Goal: Task Accomplishment & Management: Use online tool/utility

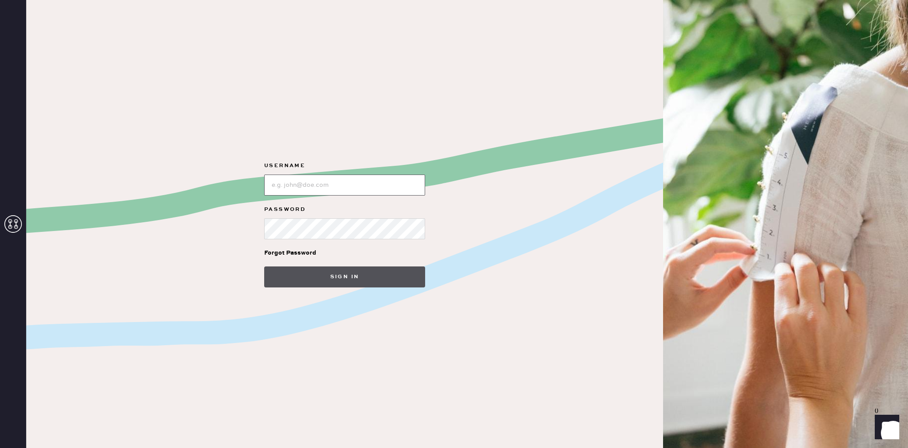
type input "reformationlajolla"
click at [334, 270] on button "Sign in" at bounding box center [344, 276] width 161 height 21
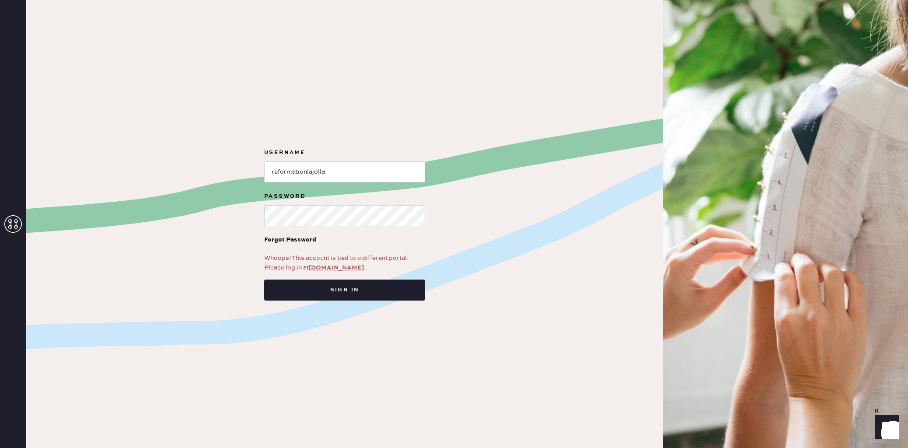
click at [334, 267] on link "[DOMAIN_NAME]" at bounding box center [336, 268] width 55 height 8
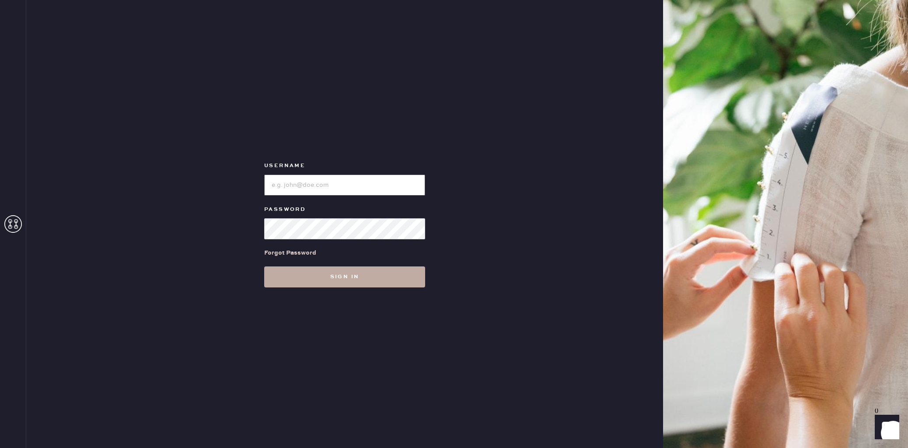
type input "reformationlajolla"
click at [354, 278] on button "Sign in" at bounding box center [344, 276] width 161 height 21
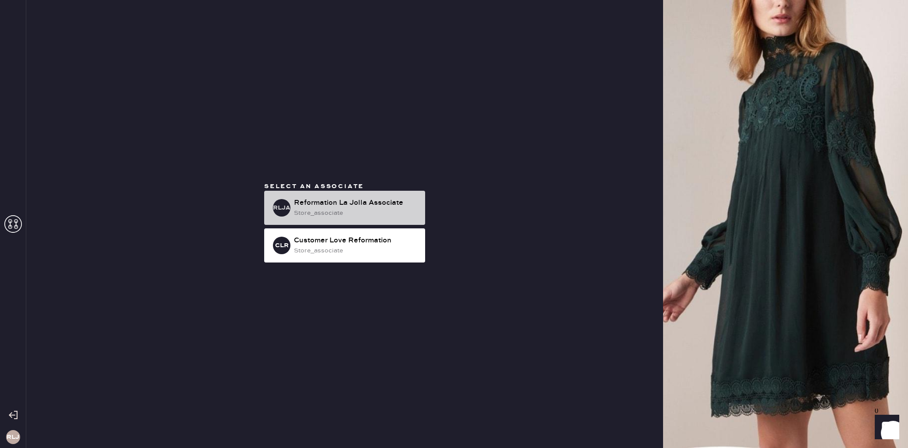
click at [356, 210] on div "store_associate" at bounding box center [356, 213] width 124 height 10
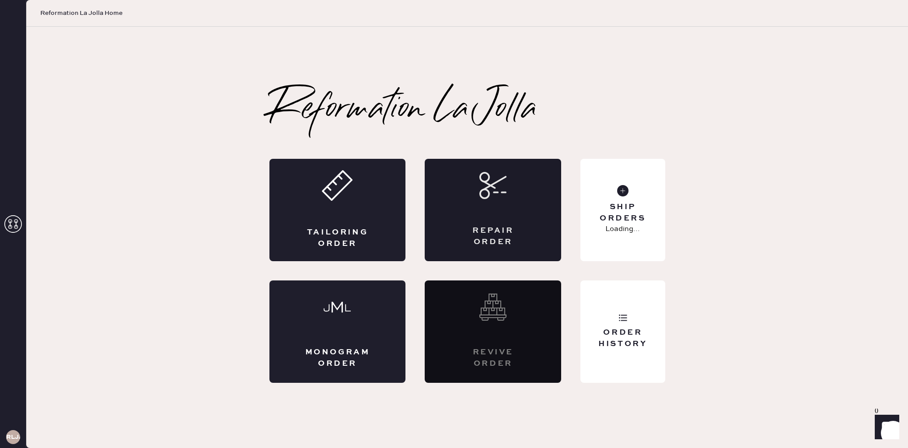
click at [489, 230] on div "Repair Order" at bounding box center [493, 236] width 66 height 22
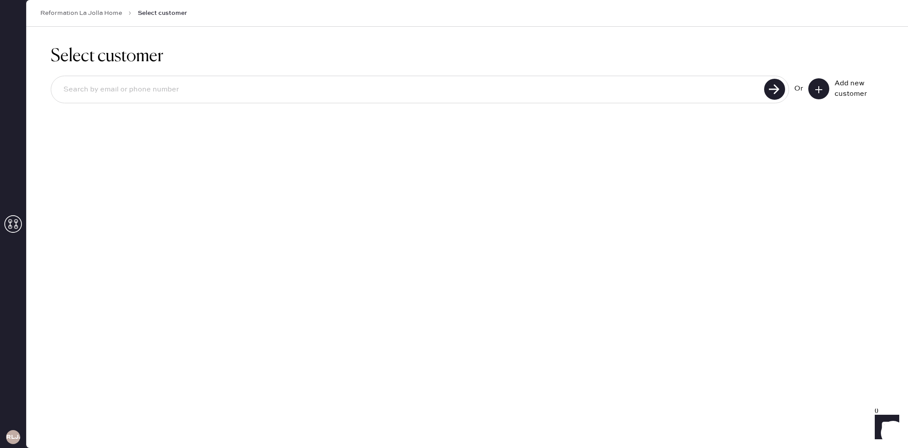
click at [265, 92] on input at bounding box center [408, 90] width 705 height 20
type input "6099373563"
click at [767, 91] on use at bounding box center [774, 89] width 21 height 21
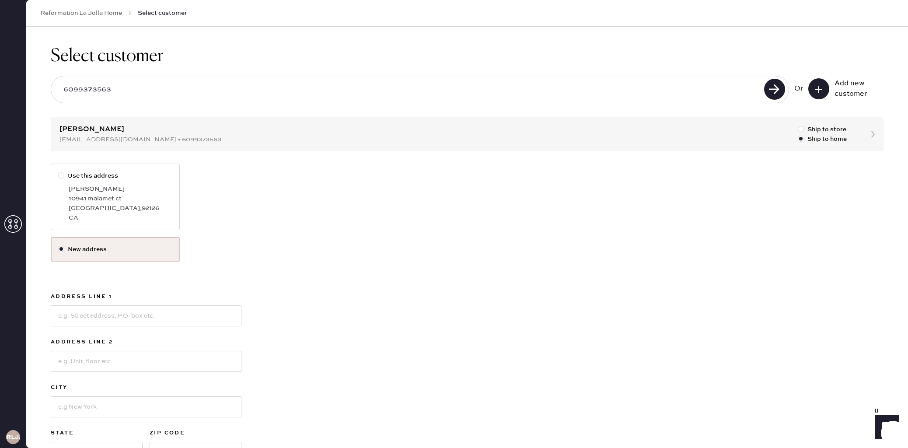
click at [63, 176] on div at bounding box center [61, 175] width 6 height 6
click at [59, 171] on input "Use this address" at bounding box center [58, 171] width 0 height 0
radio input "true"
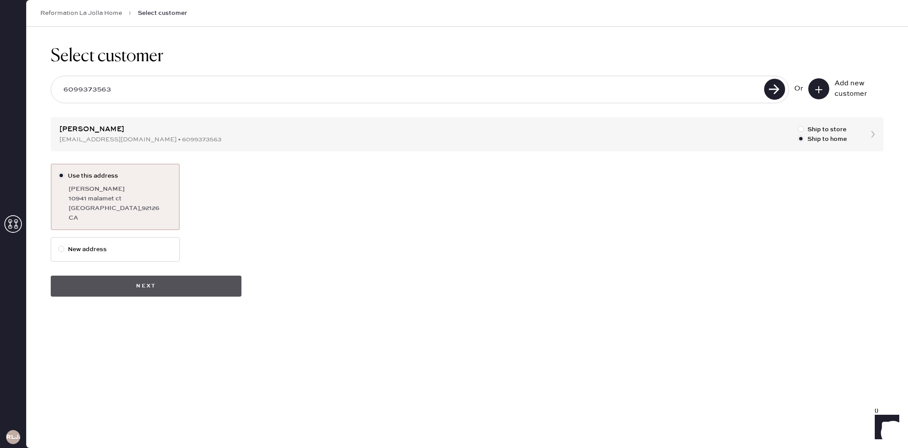
click at [160, 289] on button "Next" at bounding box center [146, 285] width 191 height 21
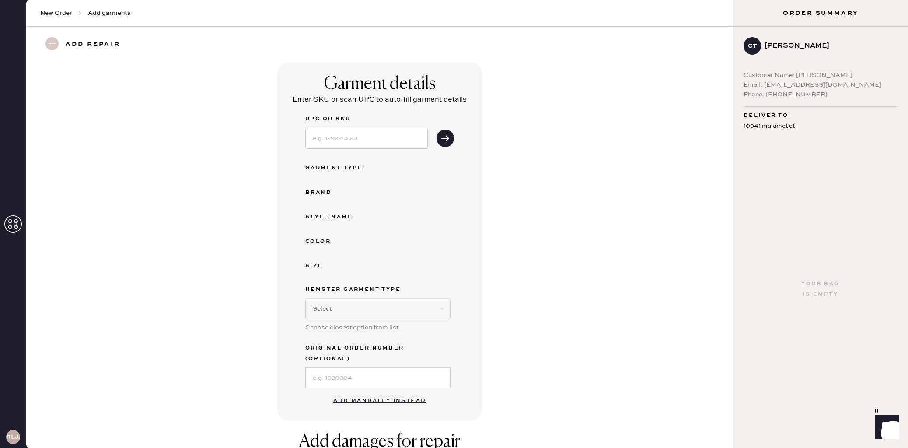
scroll to position [44, 0]
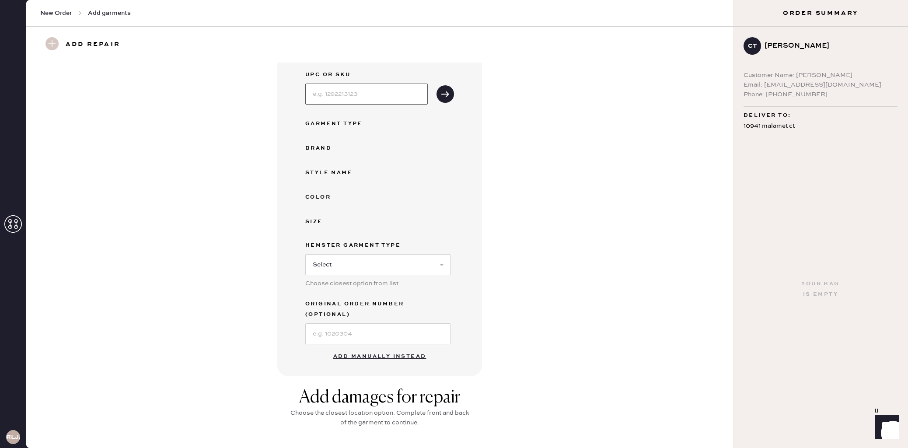
click at [341, 97] on input at bounding box center [366, 94] width 122 height 21
click at [362, 348] on button "Add manually instead" at bounding box center [380, 356] width 104 height 17
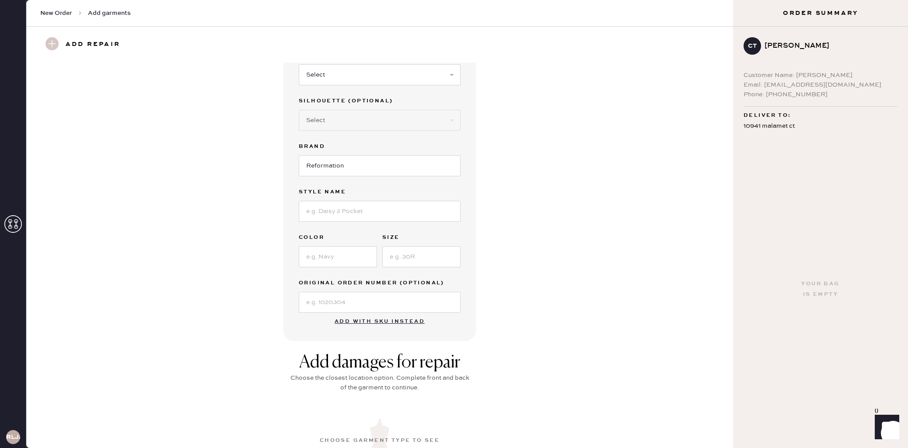
scroll to position [25, 0]
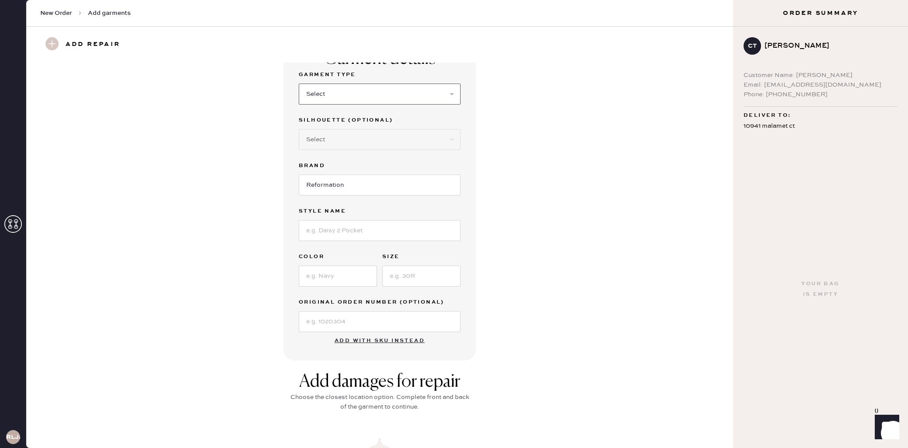
click at [374, 92] on select "Select Basic Skirt Jeans Leggings Pants Shorts Basic Sleeved Dress Basic Sleeve…" at bounding box center [380, 94] width 162 height 21
select select "13"
click at [334, 137] on select "Select Maxi Skirt Midi Skirt Mini Skirt Other" at bounding box center [380, 139] width 162 height 21
select select "19"
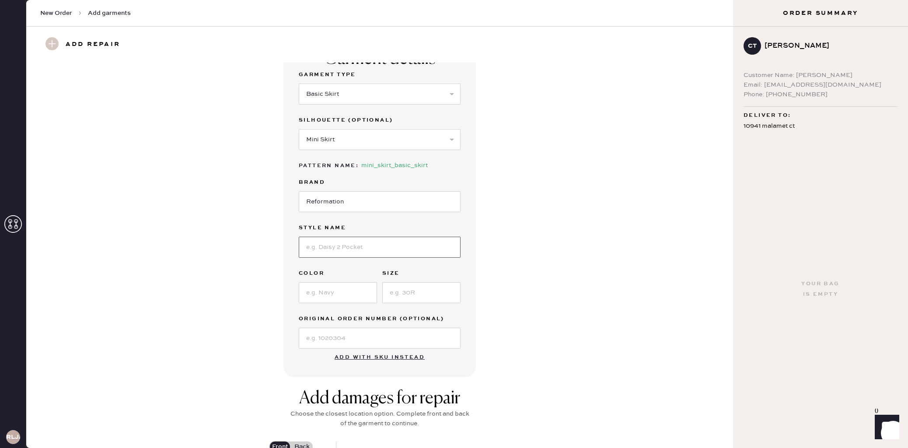
click at [364, 237] on input at bounding box center [380, 247] width 162 height 21
type input "Mia Skort"
click at [334, 290] on input at bounding box center [338, 292] width 78 height 21
type input "black"
click at [429, 291] on input at bounding box center [421, 292] width 78 height 21
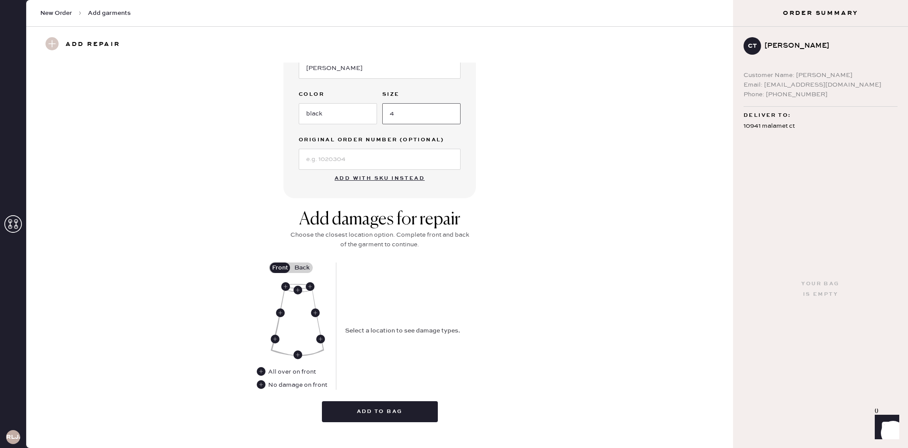
scroll to position [216, 0]
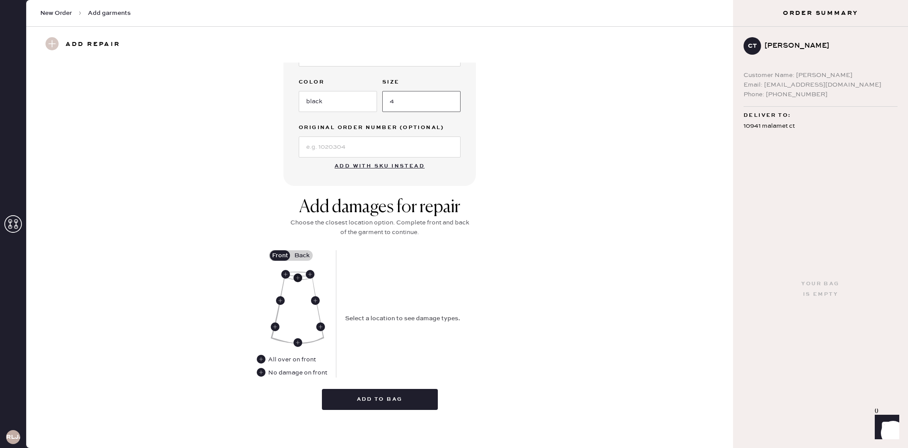
type input "4"
click at [298, 276] on use at bounding box center [297, 277] width 9 height 9
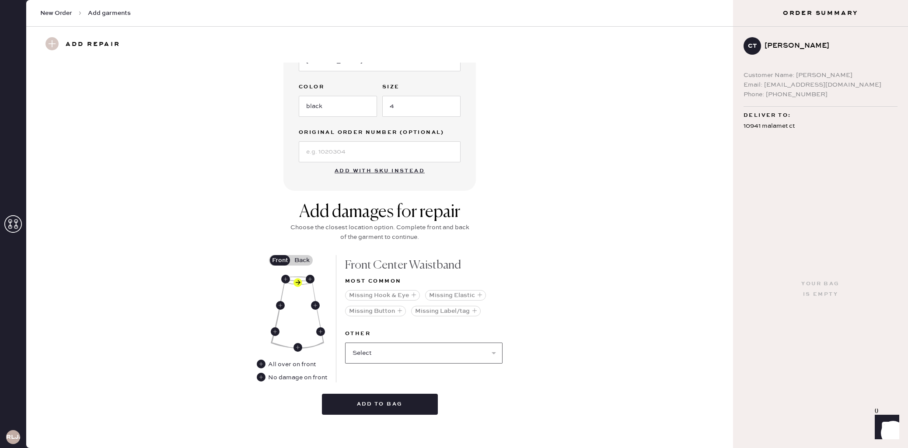
click at [390, 351] on select "Select Broken / Ripped Hem Broken Beads Broken Belt Loop Broken Button Broken E…" at bounding box center [423, 352] width 157 height 21
select select "1297"
select select
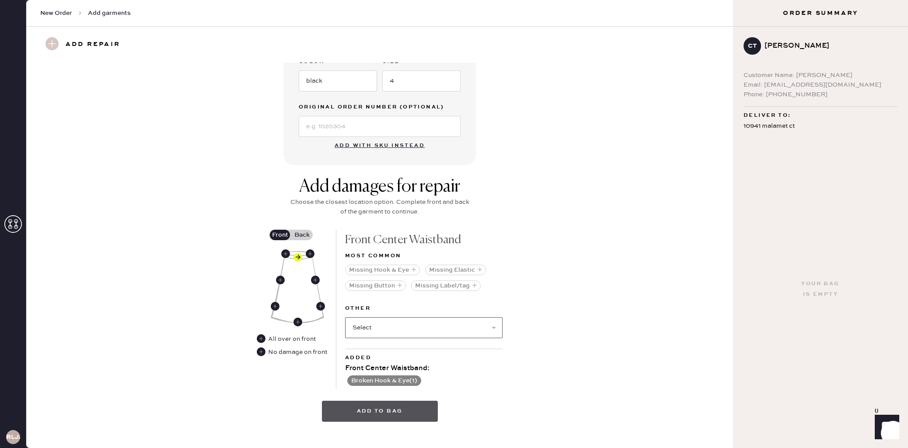
scroll to position [248, 0]
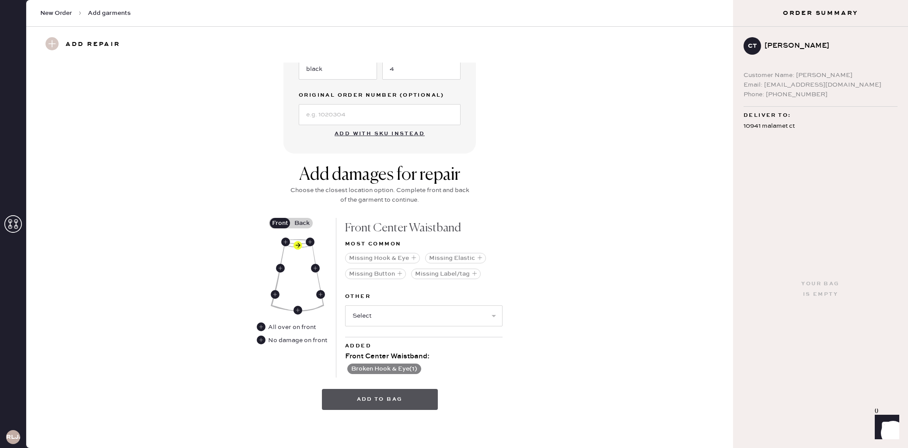
click at [383, 402] on button "Add to bag" at bounding box center [380, 399] width 116 height 21
click at [299, 219] on label "Back" at bounding box center [302, 223] width 22 height 10
click at [302, 223] on input "Back" at bounding box center [302, 223] width 0 height 0
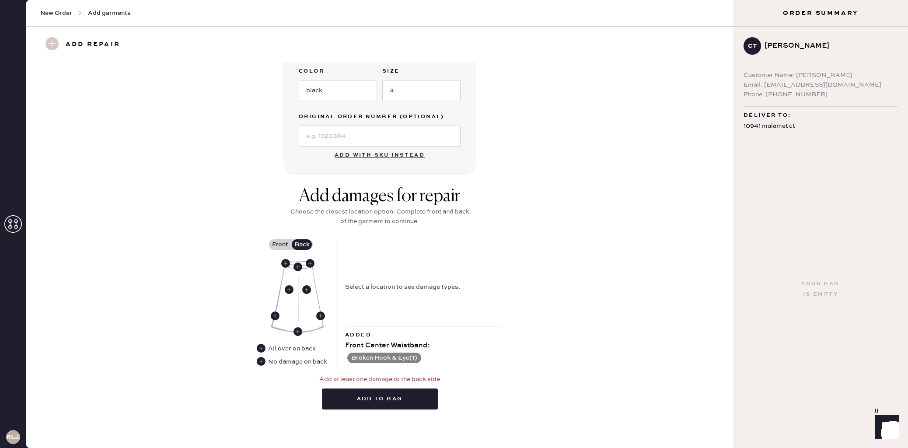
scroll to position [226, 0]
click at [264, 359] on use at bounding box center [261, 361] width 9 height 9
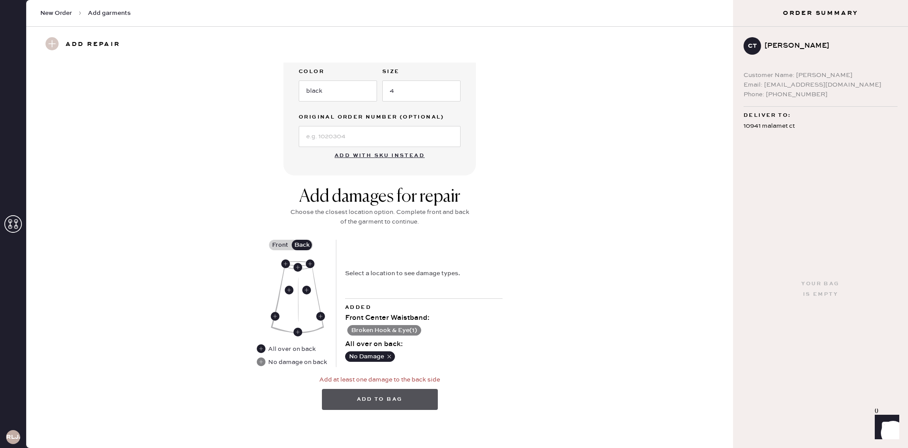
click at [390, 398] on button "Add to bag" at bounding box center [380, 399] width 116 height 21
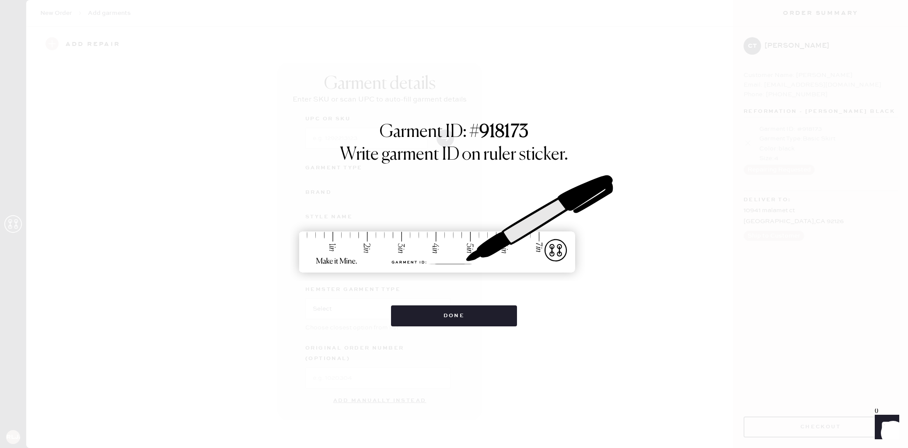
scroll to position [0, 0]
click at [456, 319] on button "Done" at bounding box center [454, 315] width 126 height 21
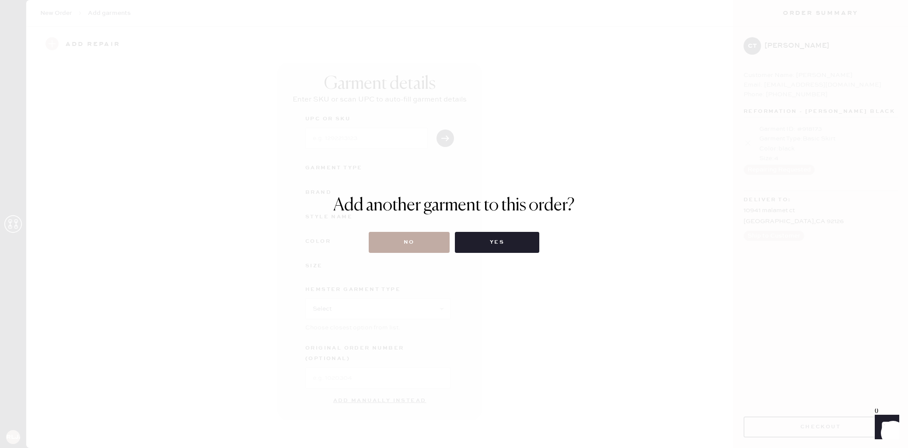
click at [424, 237] on button "No" at bounding box center [409, 242] width 81 height 21
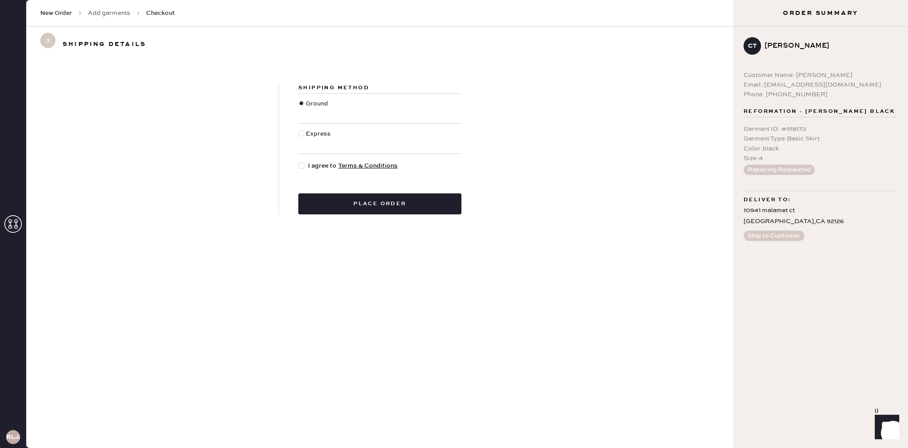
click at [303, 166] on div at bounding box center [301, 165] width 6 height 6
click at [299, 161] on input "I agree to Terms & Conditions" at bounding box center [298, 161] width 0 height 0
checkbox input "true"
click at [366, 205] on button "Place order" at bounding box center [379, 203] width 163 height 21
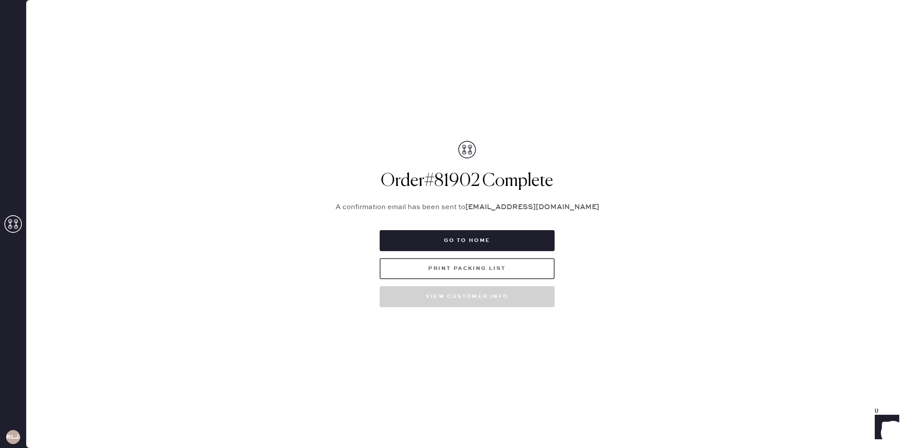
click at [500, 269] on button "Print Packing List" at bounding box center [467, 268] width 175 height 21
click at [475, 237] on button "Go to home" at bounding box center [467, 240] width 175 height 21
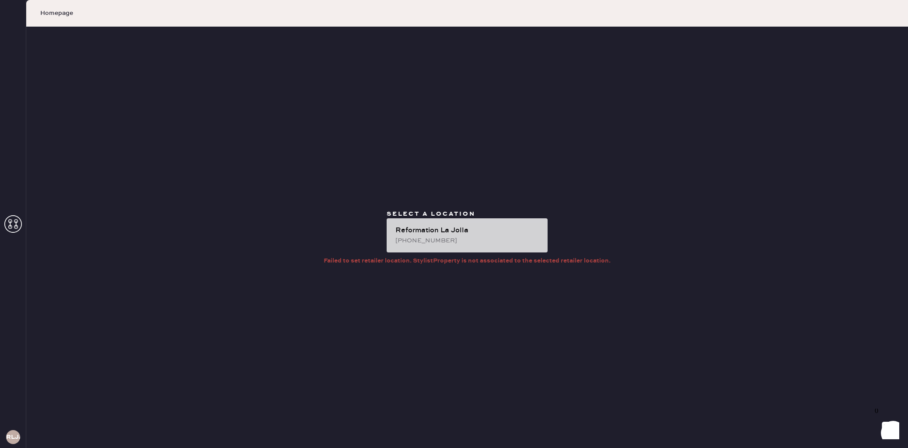
click at [464, 235] on div "Reformation La Jolla (858) 381-3262" at bounding box center [467, 235] width 145 height 20
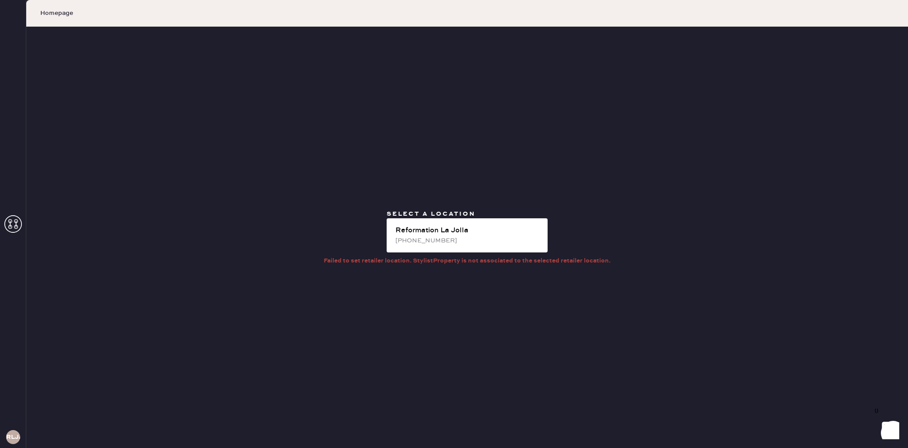
click at [12, 223] on icon at bounding box center [12, 223] width 17 height 17
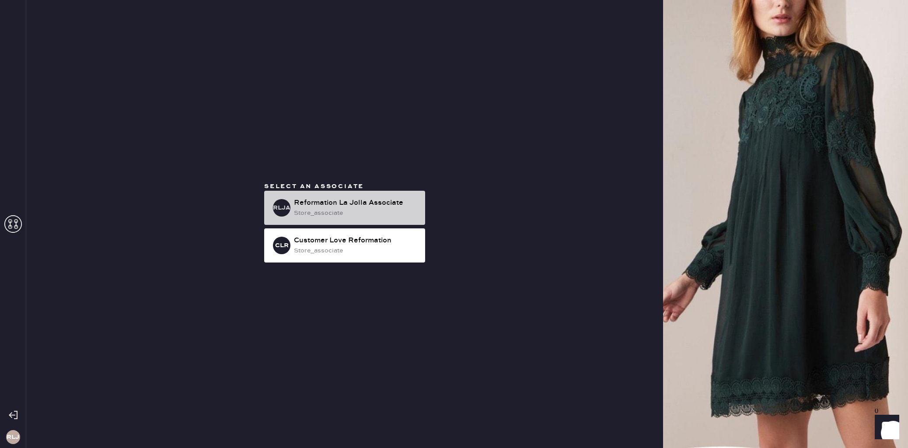
click at [355, 216] on div "store_associate" at bounding box center [356, 213] width 124 height 10
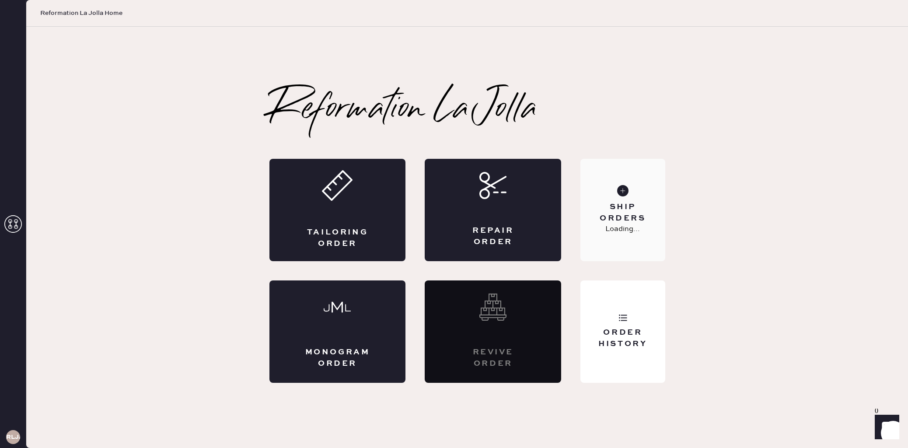
click at [626, 210] on div "Ship Orders" at bounding box center [622, 213] width 70 height 22
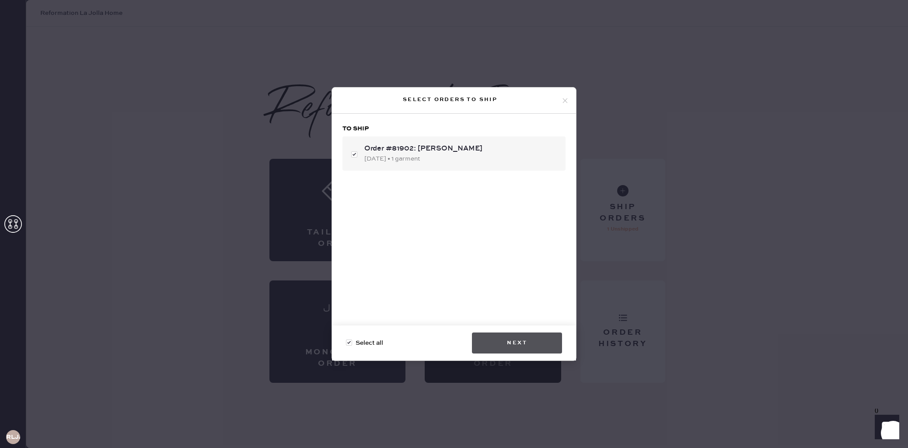
click at [542, 344] on button "Next" at bounding box center [517, 342] width 90 height 21
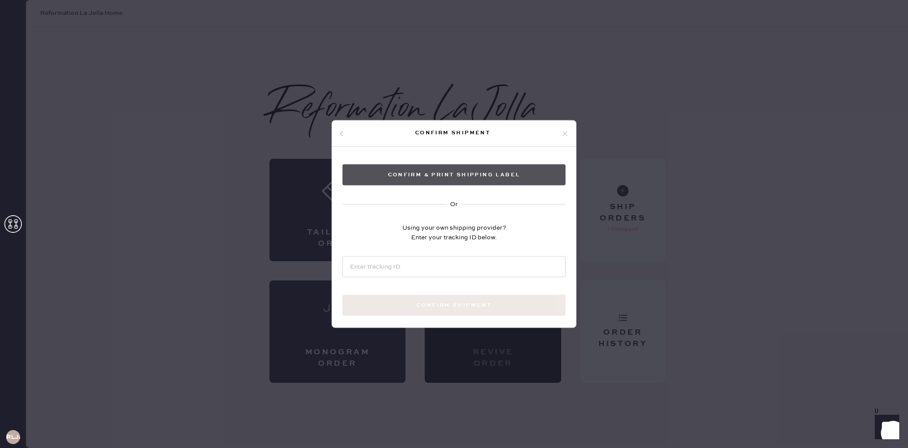
click at [431, 179] on button "Confirm & Print shipping label" at bounding box center [453, 174] width 223 height 21
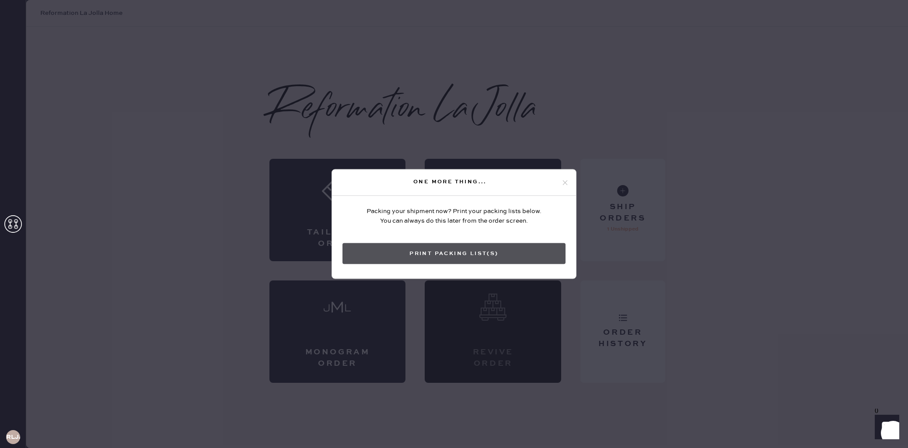
click at [401, 253] on button "Print Packing List(s)" at bounding box center [453, 253] width 223 height 21
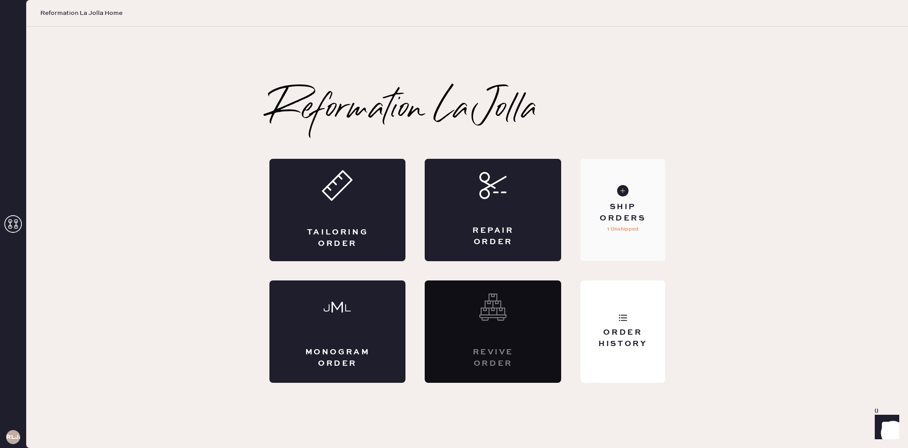
click at [648, 196] on div "Ship Orders 1 Unshipped" at bounding box center [622, 210] width 84 height 102
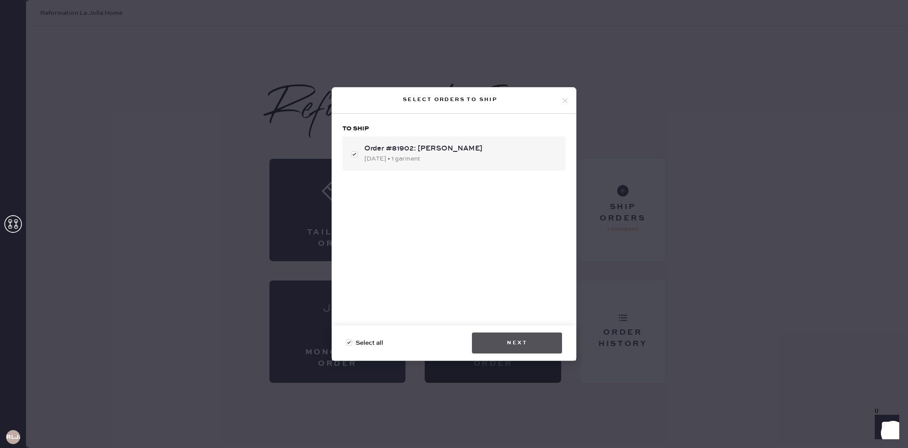
checkbox input "false"
click at [531, 347] on button "Next" at bounding box center [517, 342] width 90 height 21
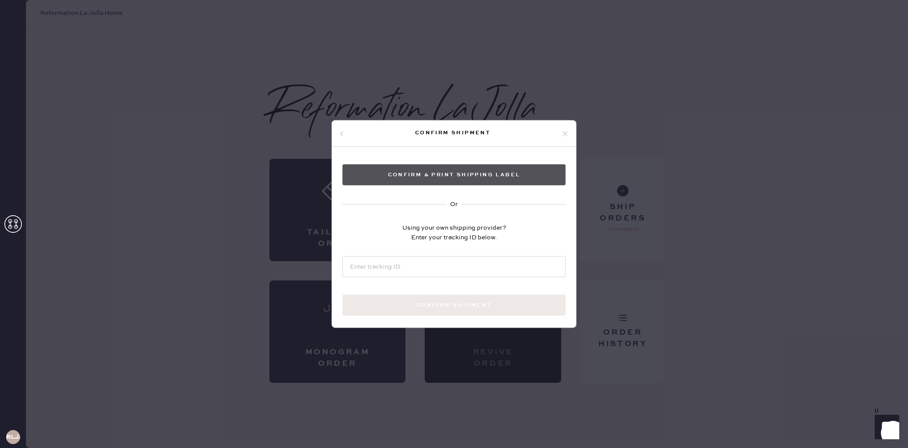
click at [472, 177] on button "Confirm & Print shipping label" at bounding box center [453, 174] width 223 height 21
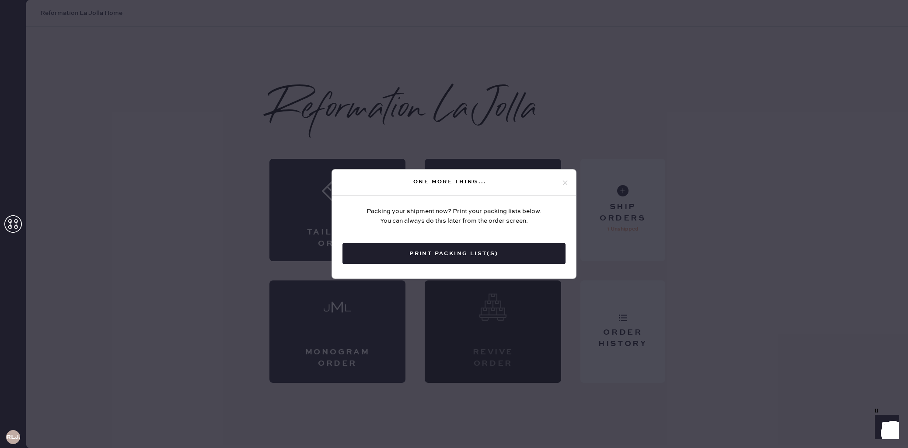
click at [567, 182] on icon at bounding box center [565, 182] width 8 height 8
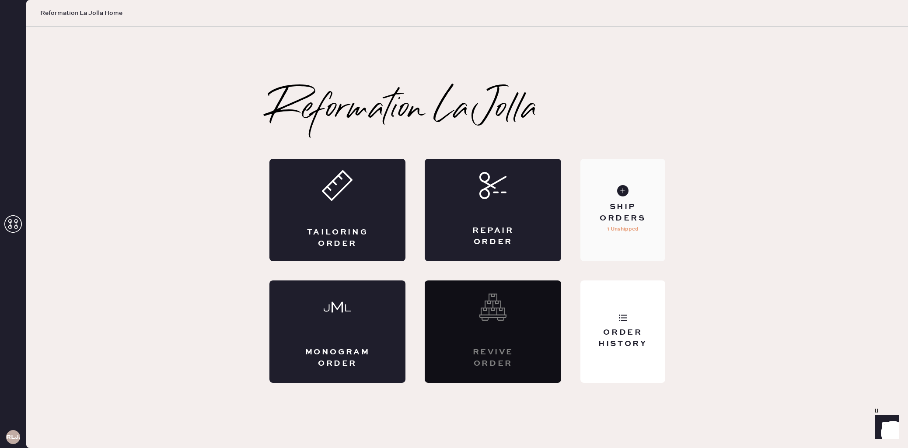
click at [622, 188] on use at bounding box center [622, 190] width 11 height 11
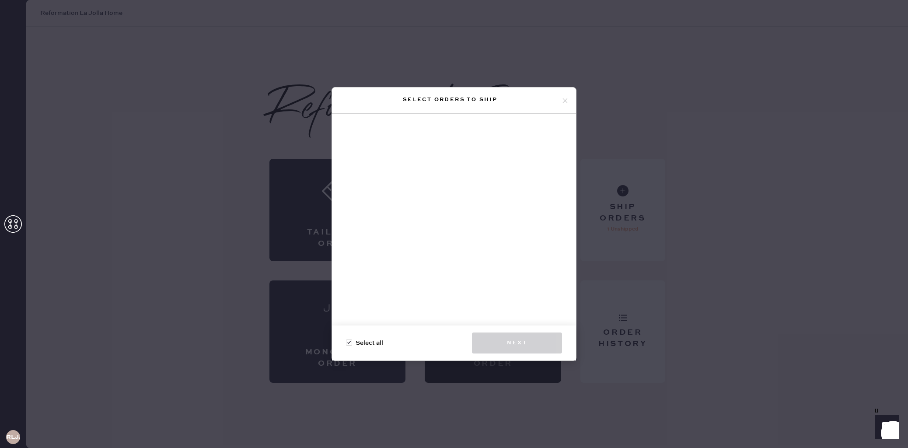
click at [565, 99] on icon at bounding box center [565, 101] width 8 height 8
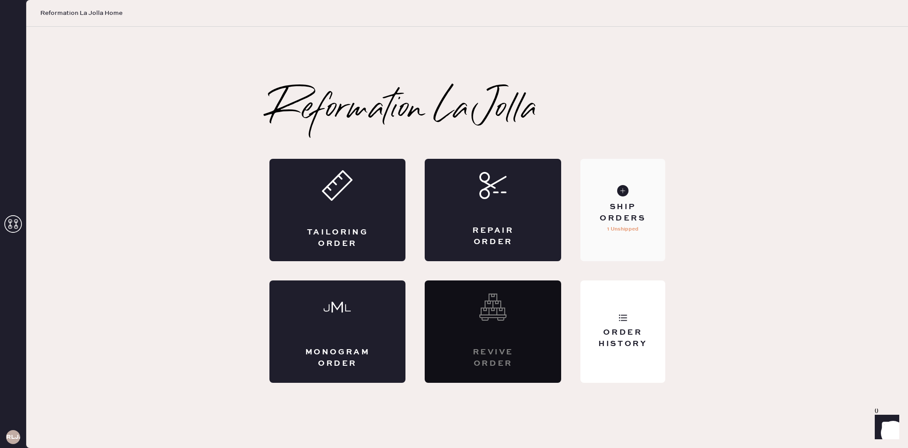
click at [624, 195] on use at bounding box center [622, 190] width 11 height 11
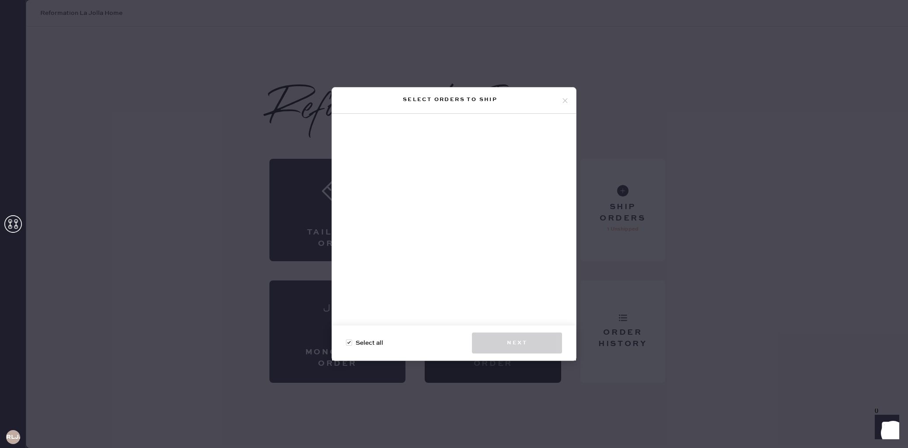
click at [564, 96] on div "Select orders to ship" at bounding box center [454, 100] width 244 height 26
click at [566, 97] on icon at bounding box center [565, 101] width 8 height 8
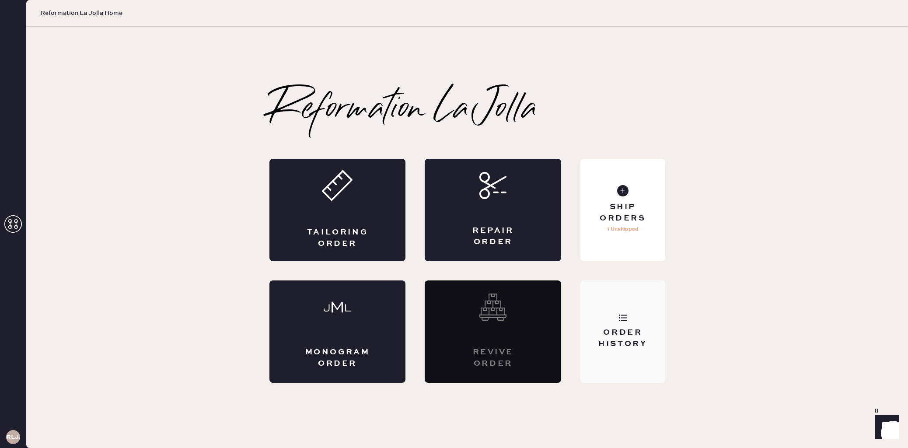
click at [609, 316] on div "Order History" at bounding box center [622, 331] width 84 height 102
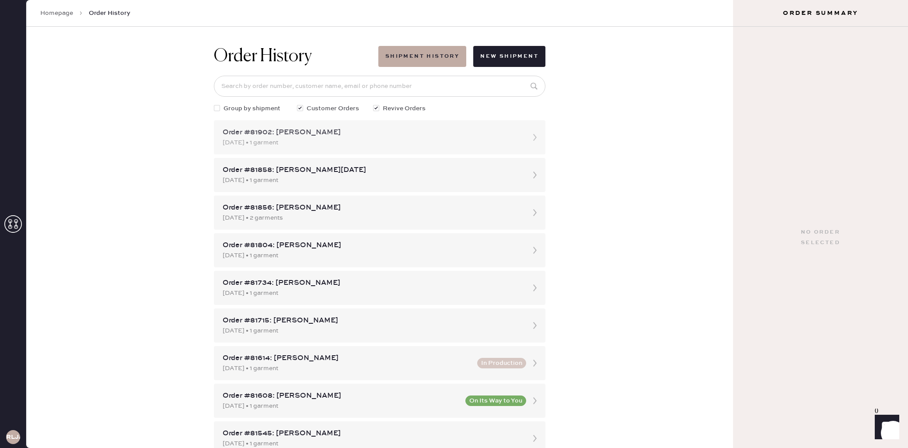
click at [517, 132] on div "Order #81902: Catherine Tsao" at bounding box center [372, 132] width 298 height 10
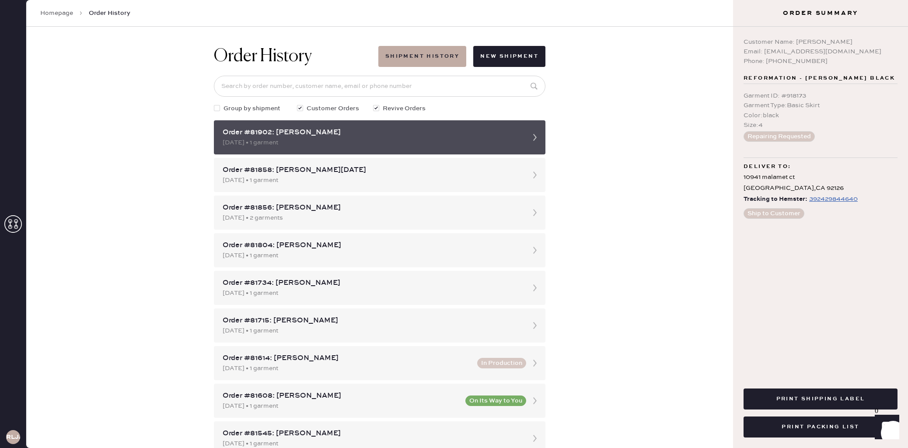
click at [536, 135] on icon at bounding box center [534, 137] width 17 height 17
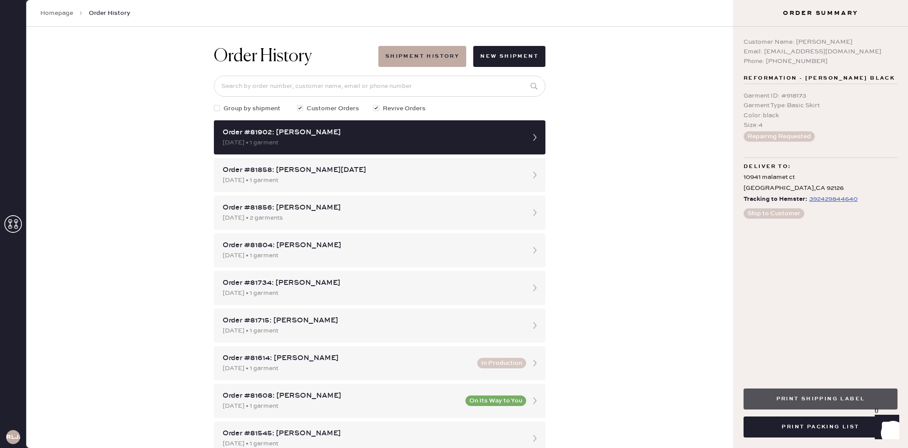
click at [817, 397] on button "Print Shipping Label" at bounding box center [820, 398] width 154 height 21
